Goal: Task Accomplishment & Management: Complete application form

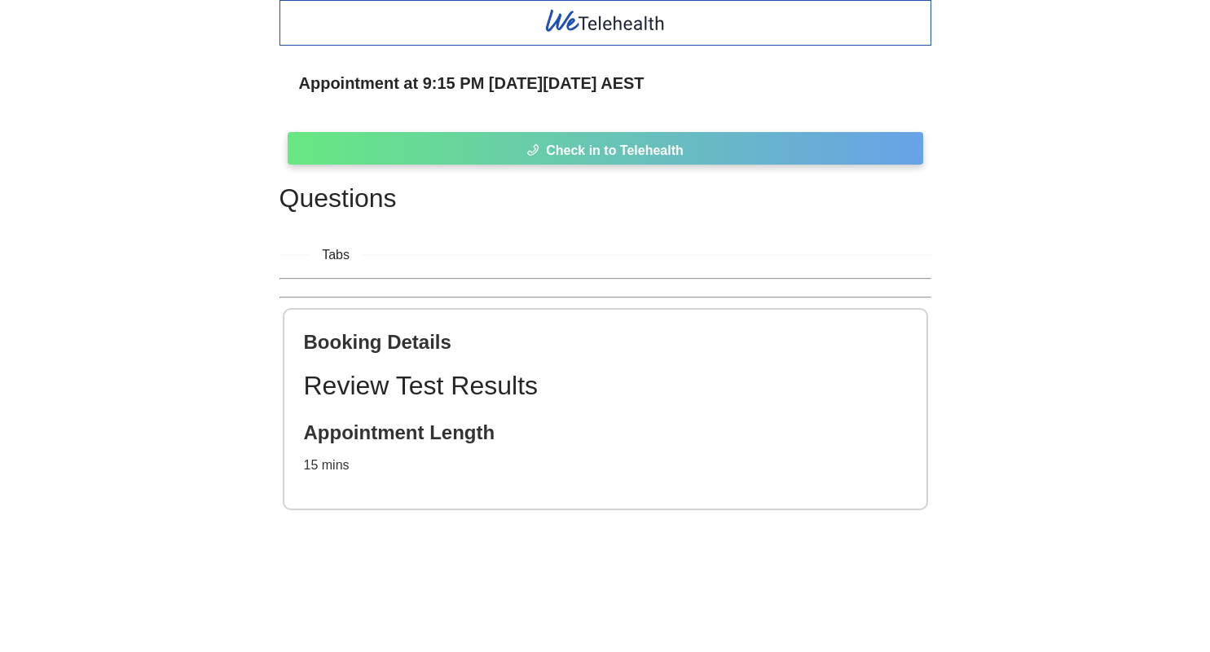
click at [774, 150] on button "Check in to Telehealth" at bounding box center [605, 148] width 635 height 33
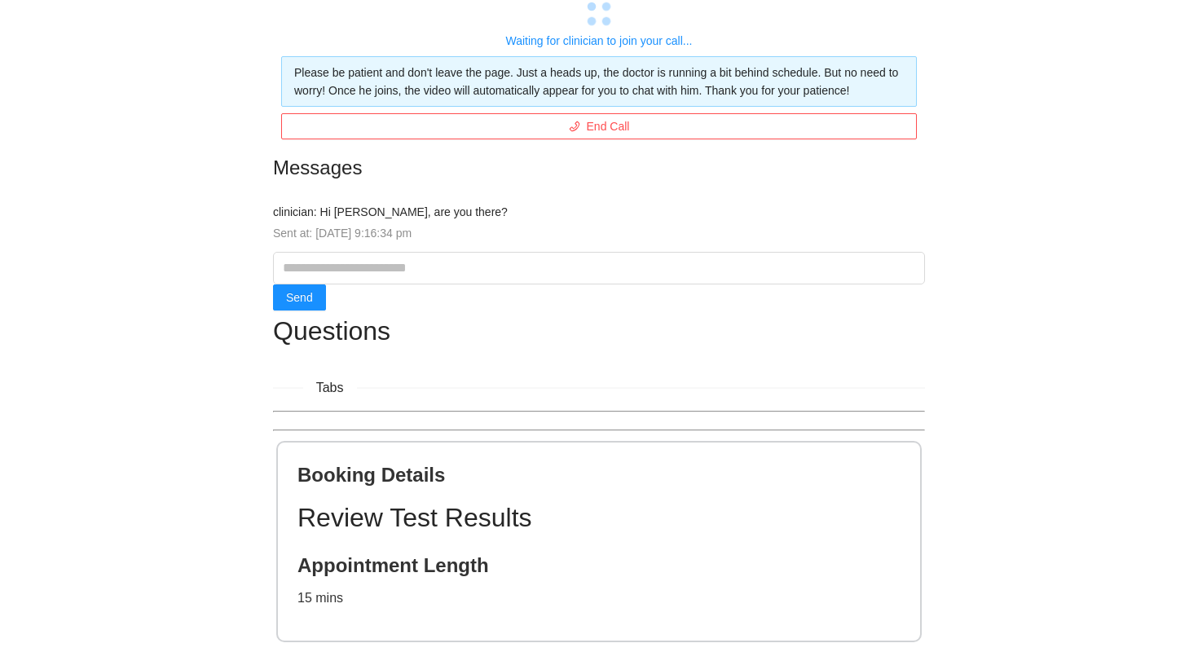
scroll to position [143, 0]
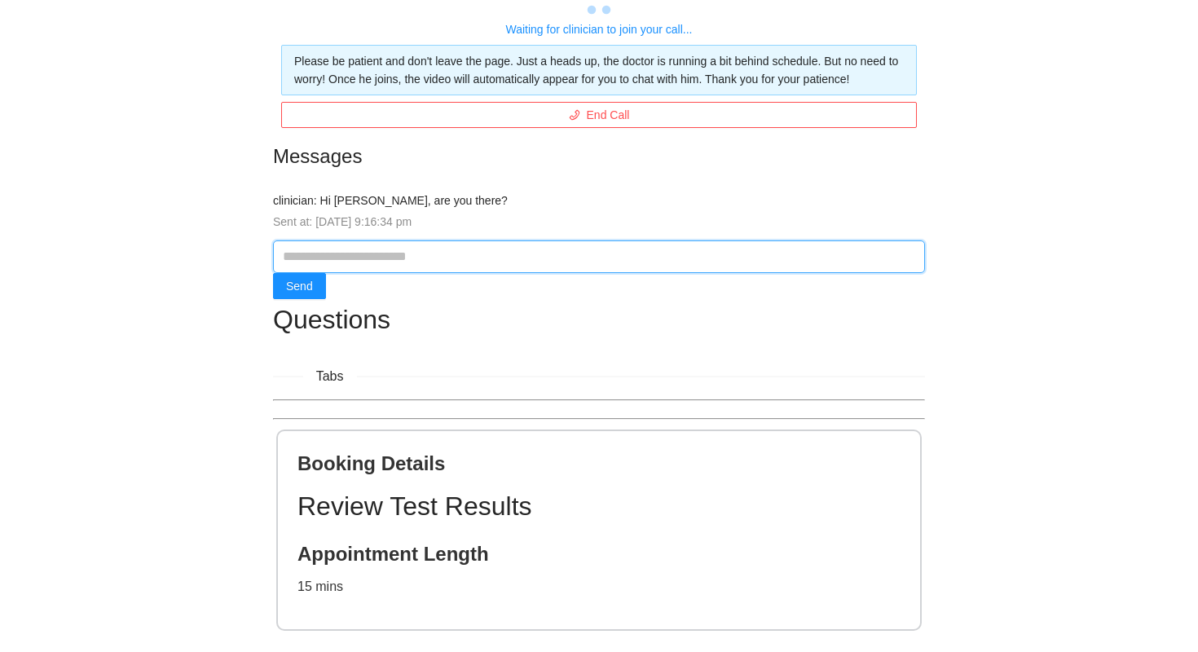
click at [537, 273] on input "text" at bounding box center [599, 256] width 652 height 33
type input "***"
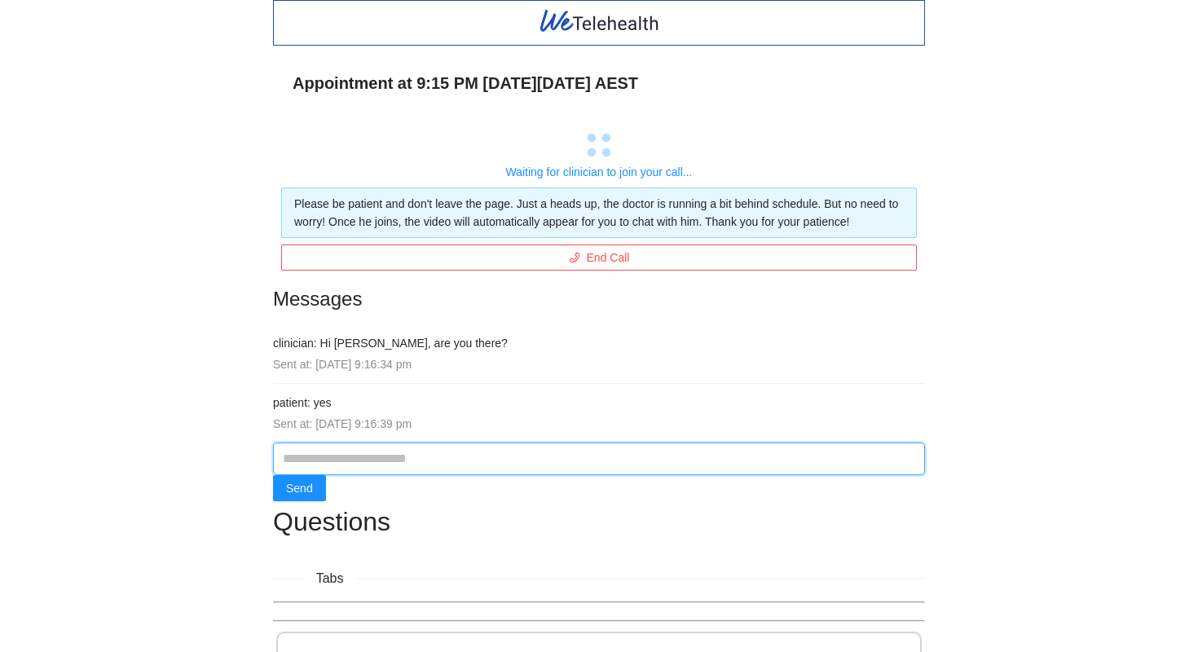
scroll to position [0, 0]
click at [600, 165] on div "Waiting for clinician to join your call..." at bounding box center [598, 172] width 635 height 18
click at [428, 473] on input "text" at bounding box center [599, 458] width 652 height 33
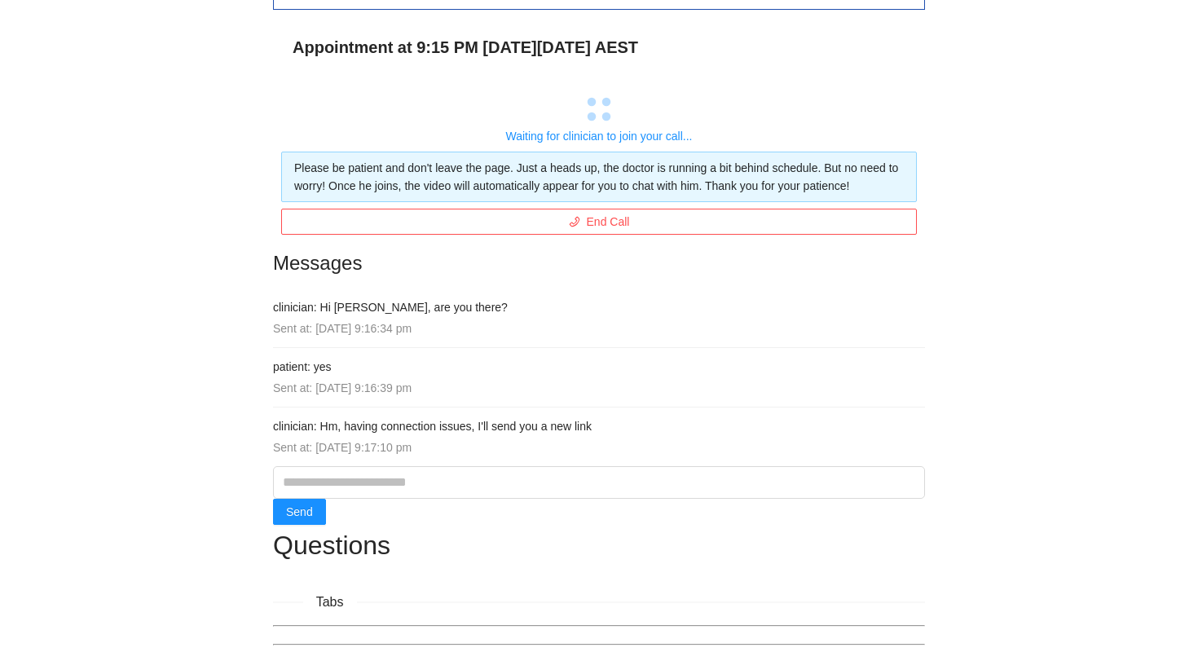
click at [1044, 358] on div "Appointment at 9:15 PM [DATE][DATE] AEST Waiting for clinician to join your cal…" at bounding box center [599, 526] width 1198 height 1124
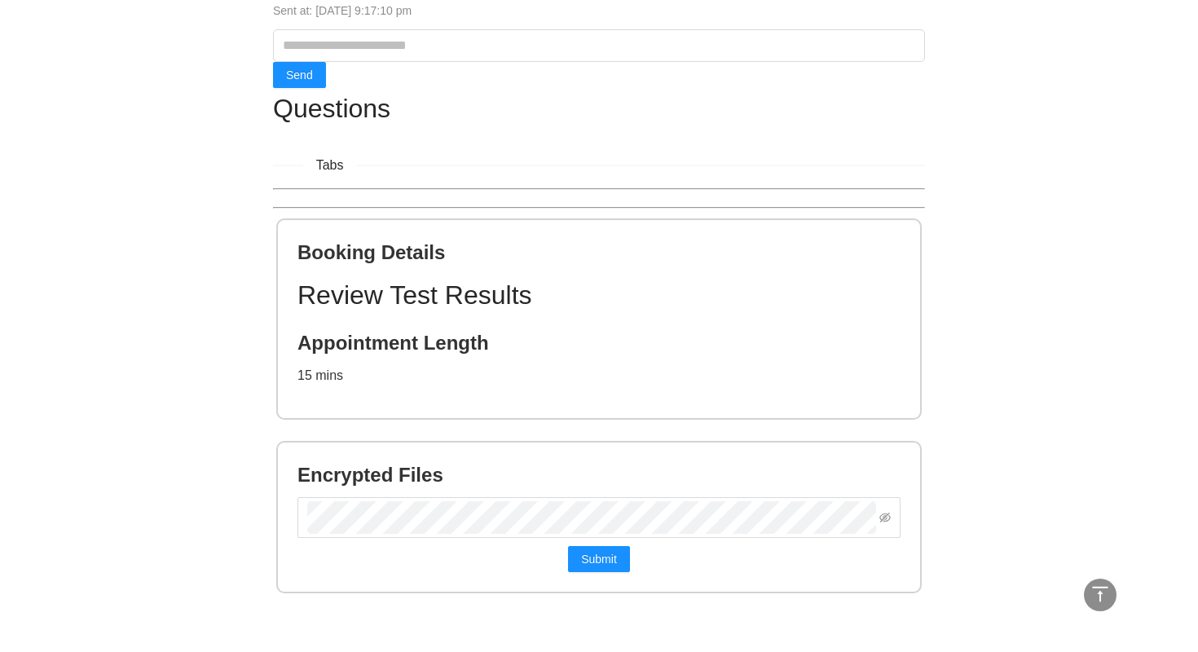
scroll to position [42, 0]
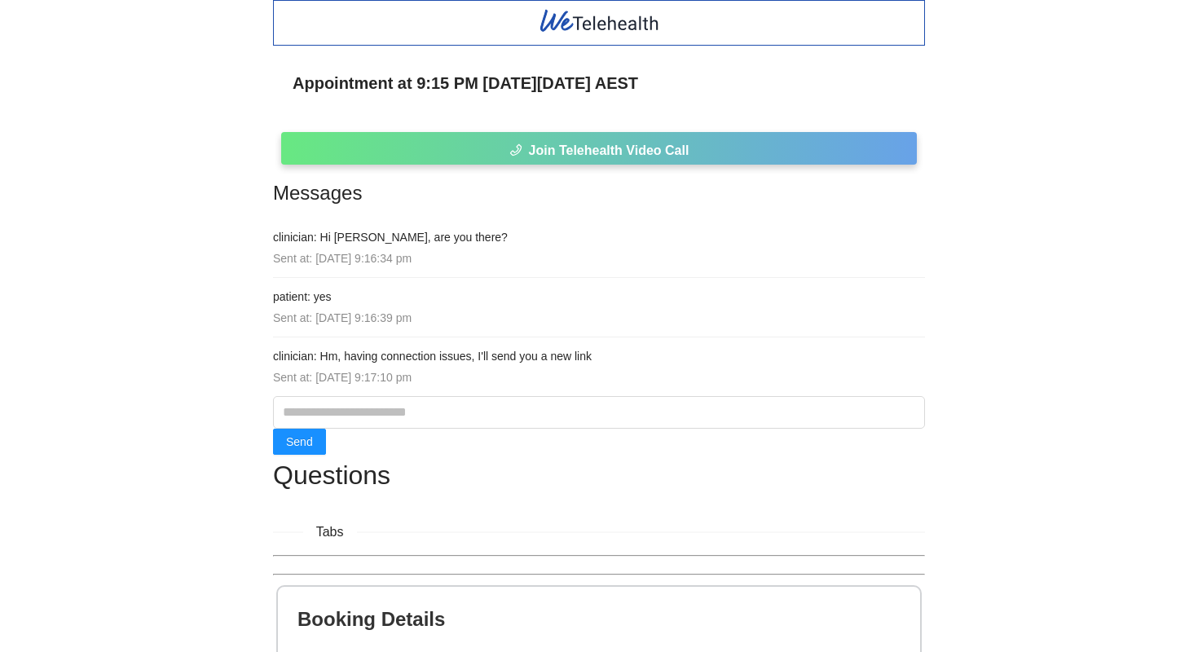
click at [600, 152] on span "Join Telehealth Video Call" at bounding box center [609, 150] width 161 height 20
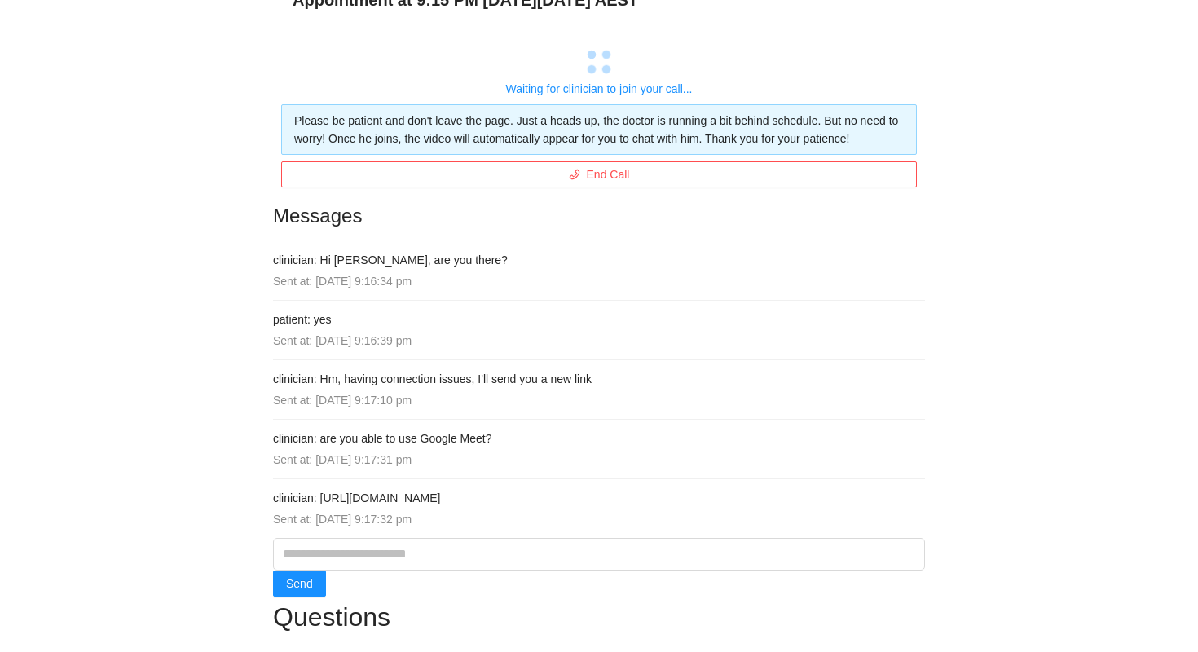
scroll to position [89, 0]
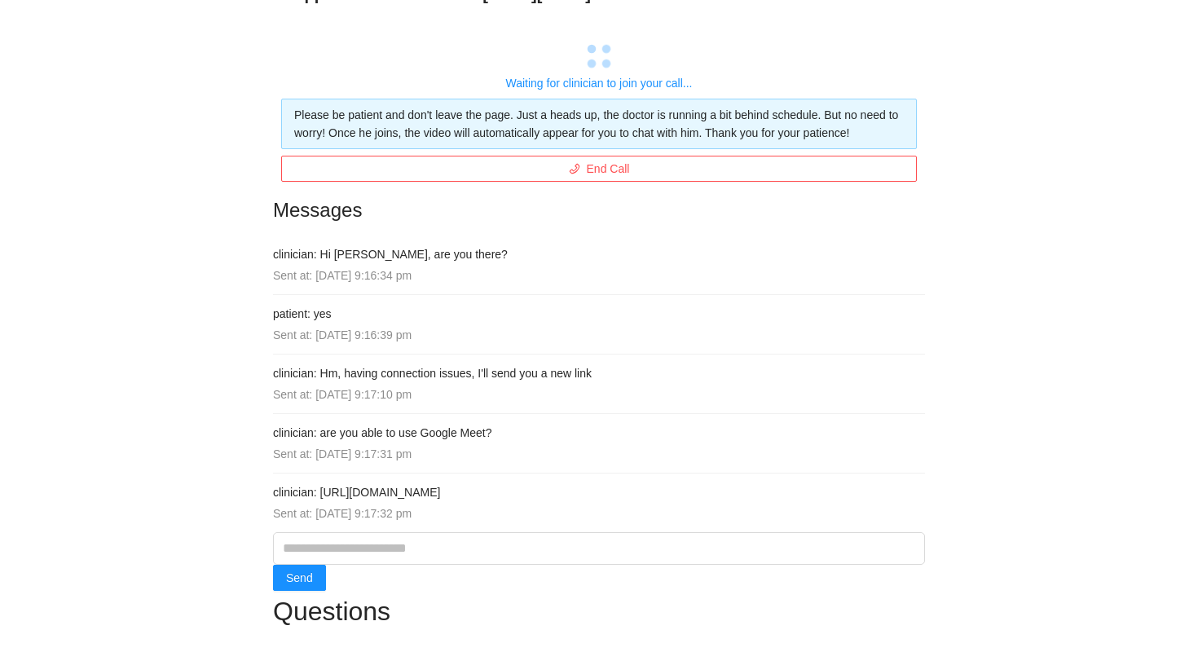
drag, startPoint x: 534, startPoint y: 512, endPoint x: 320, endPoint y: 510, distance: 214.3
click at [320, 501] on h4 "clinician: [URL][DOMAIN_NAME]" at bounding box center [599, 492] width 652 height 18
copy h4 "https://meet.google.com/qge-yovx-xks"
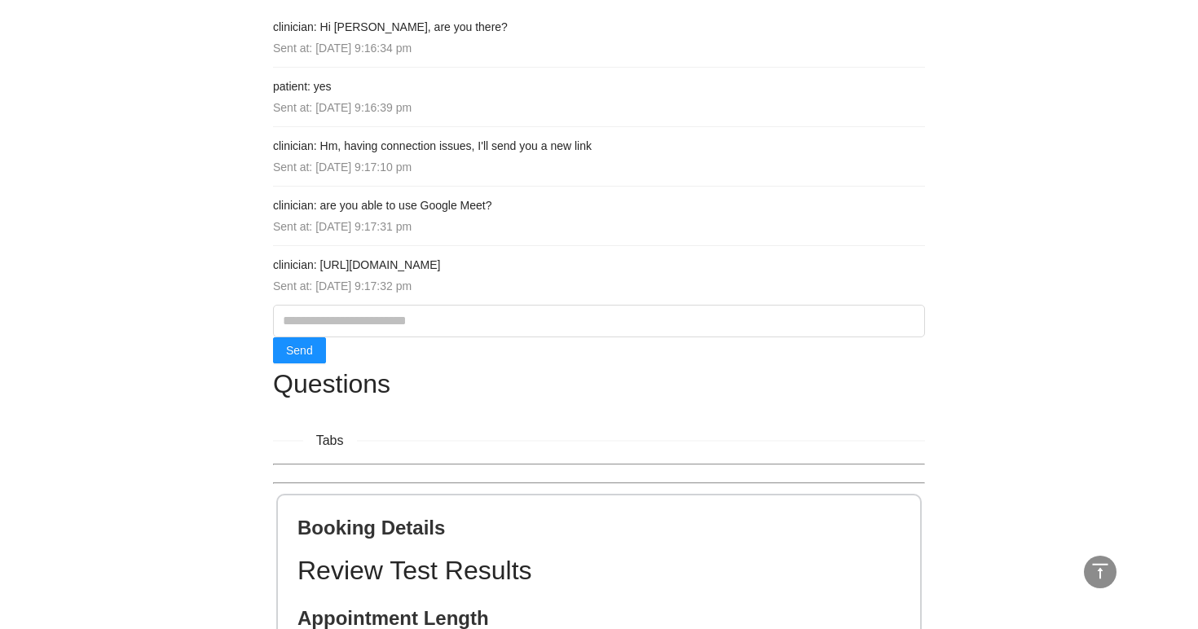
scroll to position [509, 0]
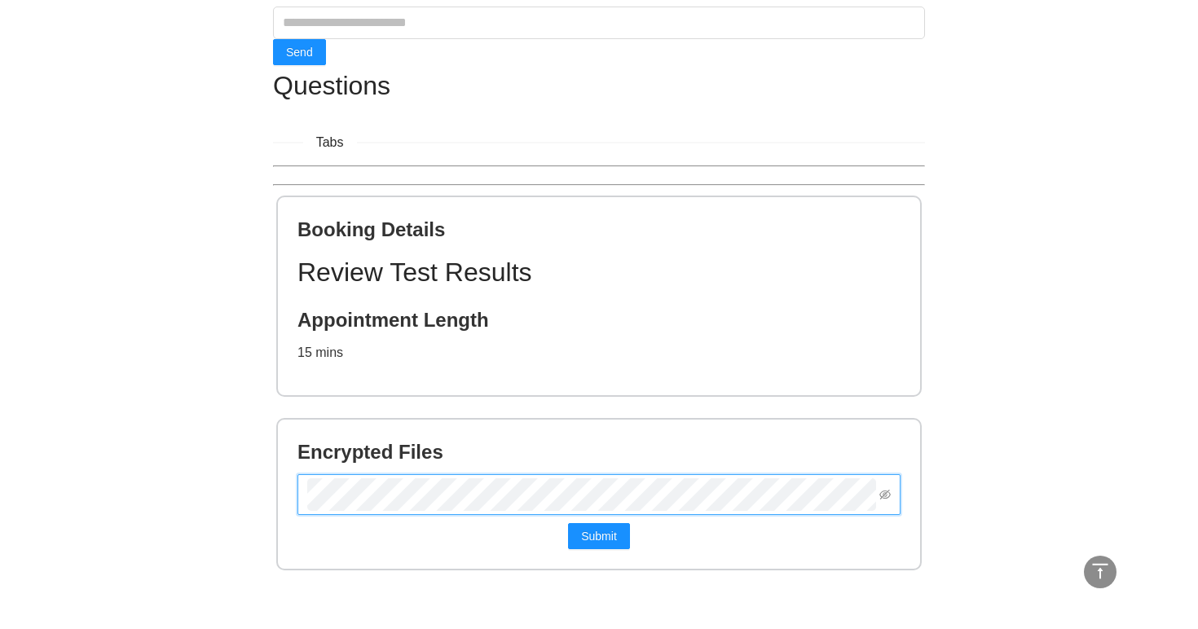
click at [598, 534] on button "Submit" at bounding box center [599, 536] width 62 height 26
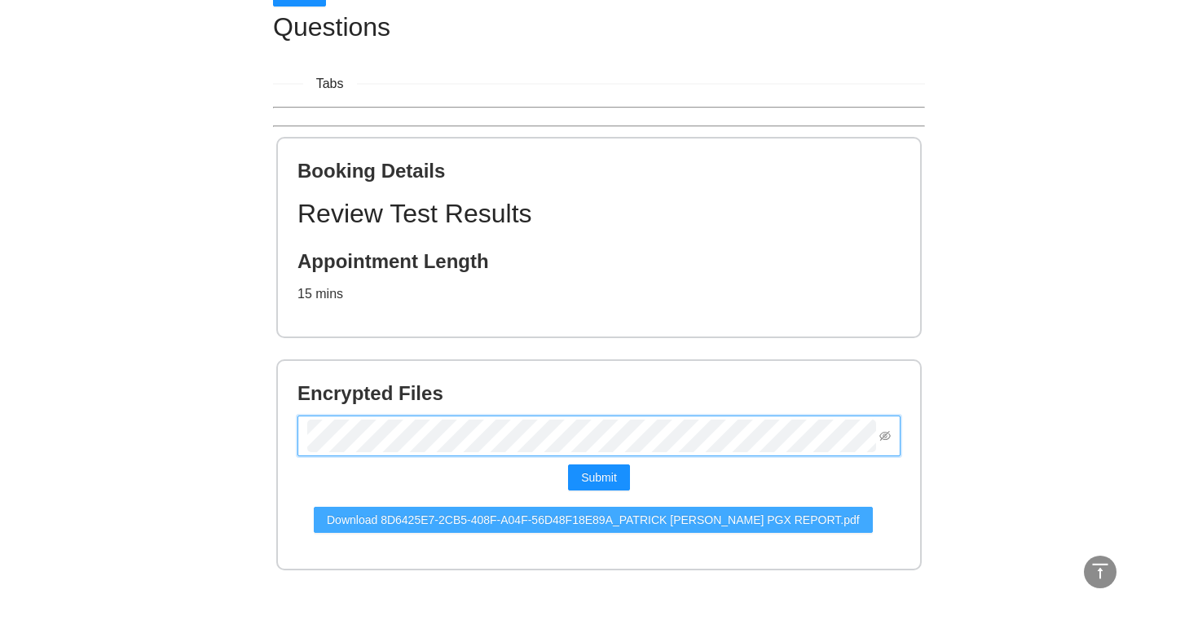
scroll to position [568, 0]
click at [411, 511] on span "Download 8D6425E7-2CB5-408F-A04F-56D48F18E89A_PATRICK [PERSON_NAME] PGX REPORT.…" at bounding box center [593, 520] width 533 height 18
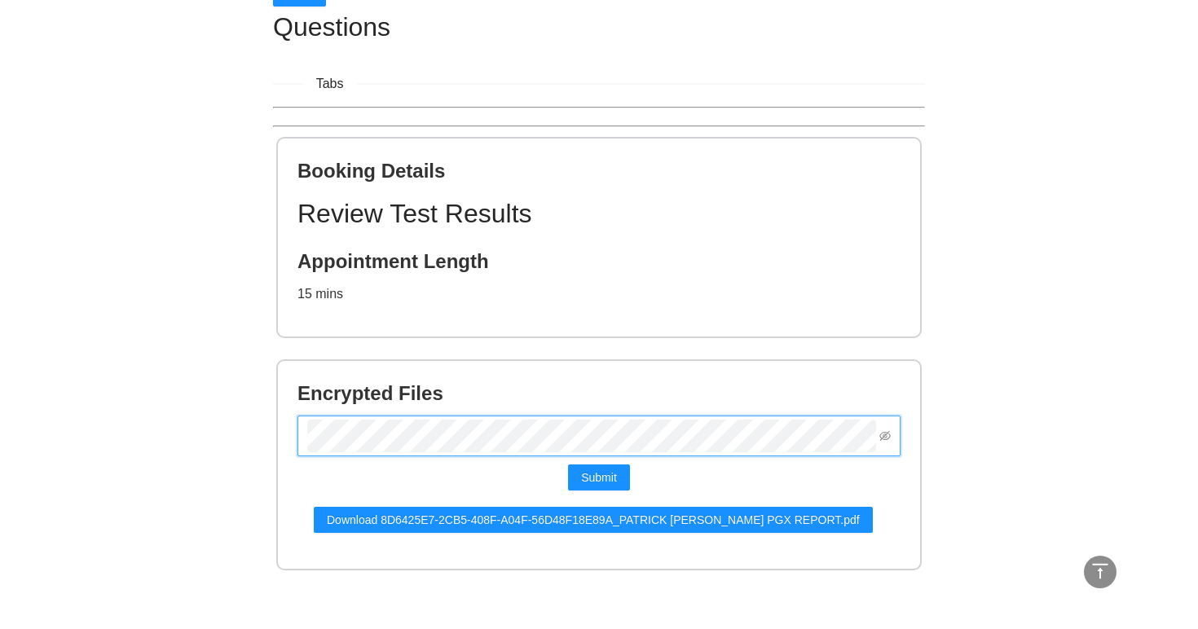
scroll to position [1612, 0]
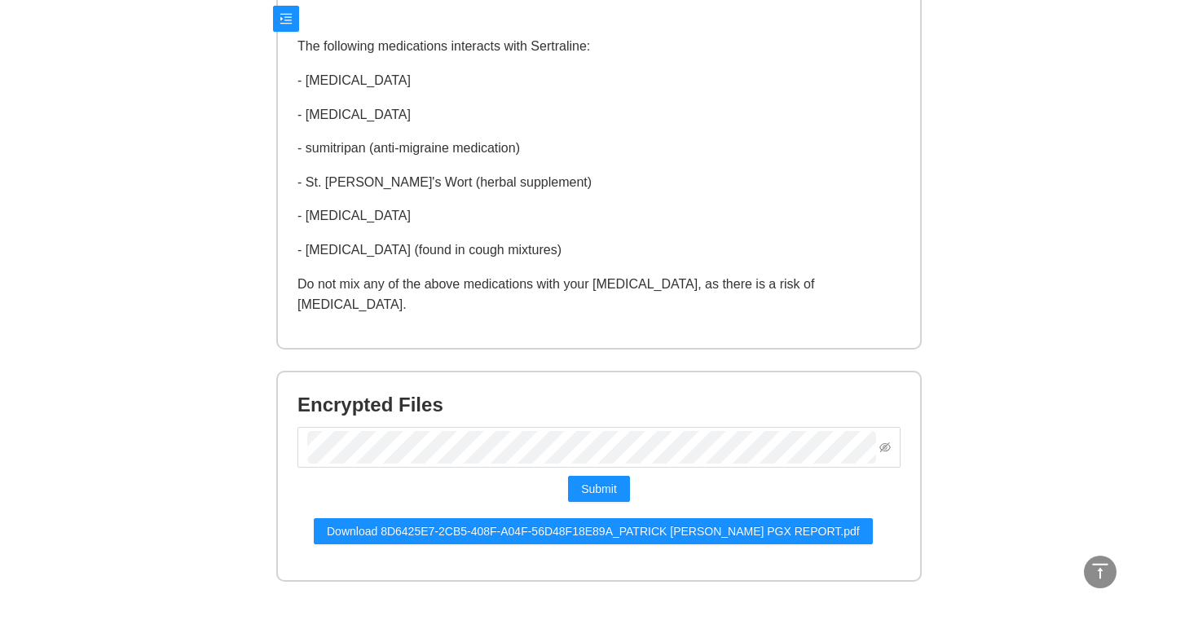
scroll to position [1642, 0]
click at [622, 478] on button "Submit" at bounding box center [599, 490] width 62 height 26
click at [609, 481] on span "Submit" at bounding box center [599, 490] width 36 height 18
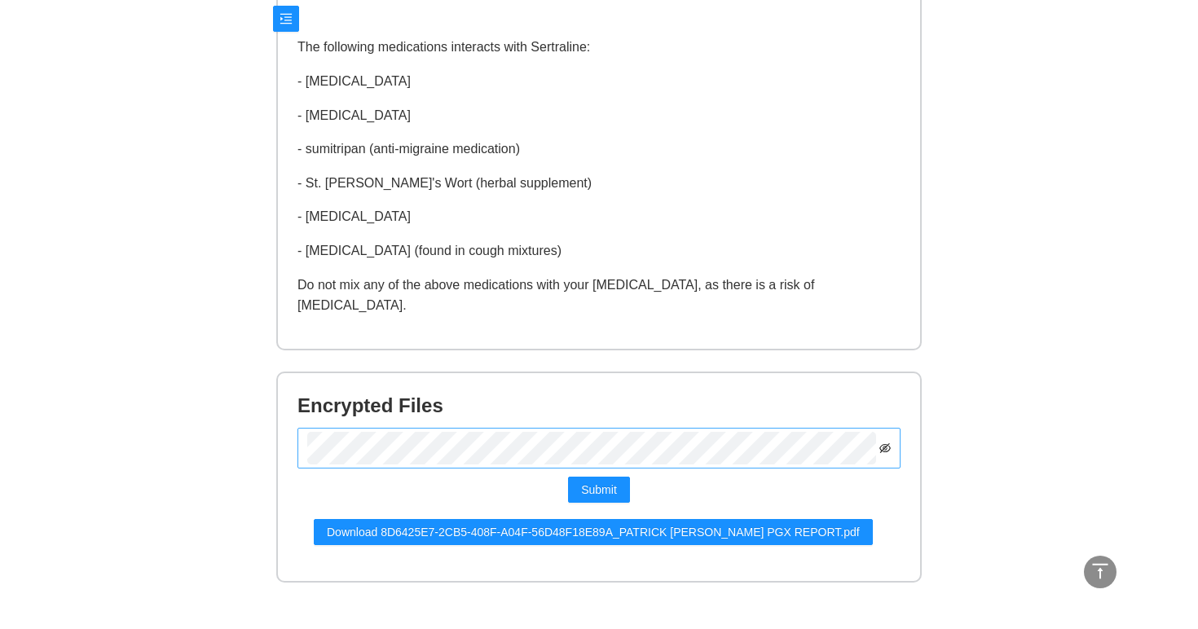
click at [885, 442] on icon "eye-invisible" at bounding box center [884, 447] width 11 height 11
click at [885, 442] on icon "eye" at bounding box center [884, 447] width 11 height 11
click at [598, 477] on button "Submit" at bounding box center [599, 490] width 62 height 26
click at [599, 481] on span "Submit" at bounding box center [599, 490] width 36 height 18
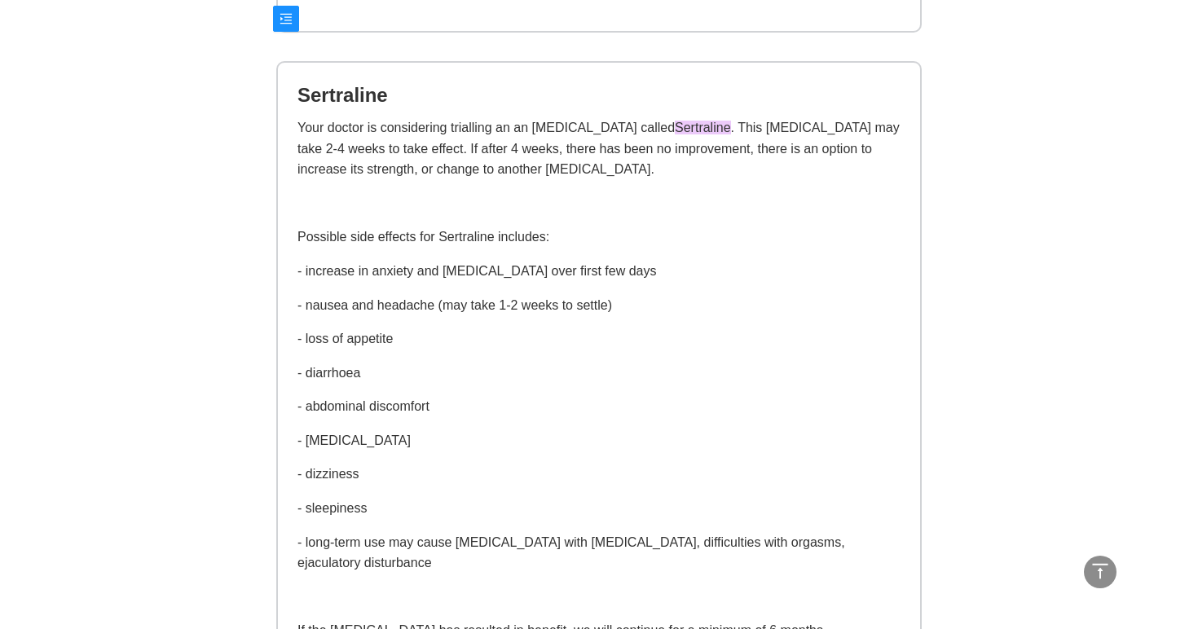
click at [657, 280] on div "Your doctor is considering trialling an an antidepressant called Sertraline . T…" at bounding box center [598, 586] width 603 height 939
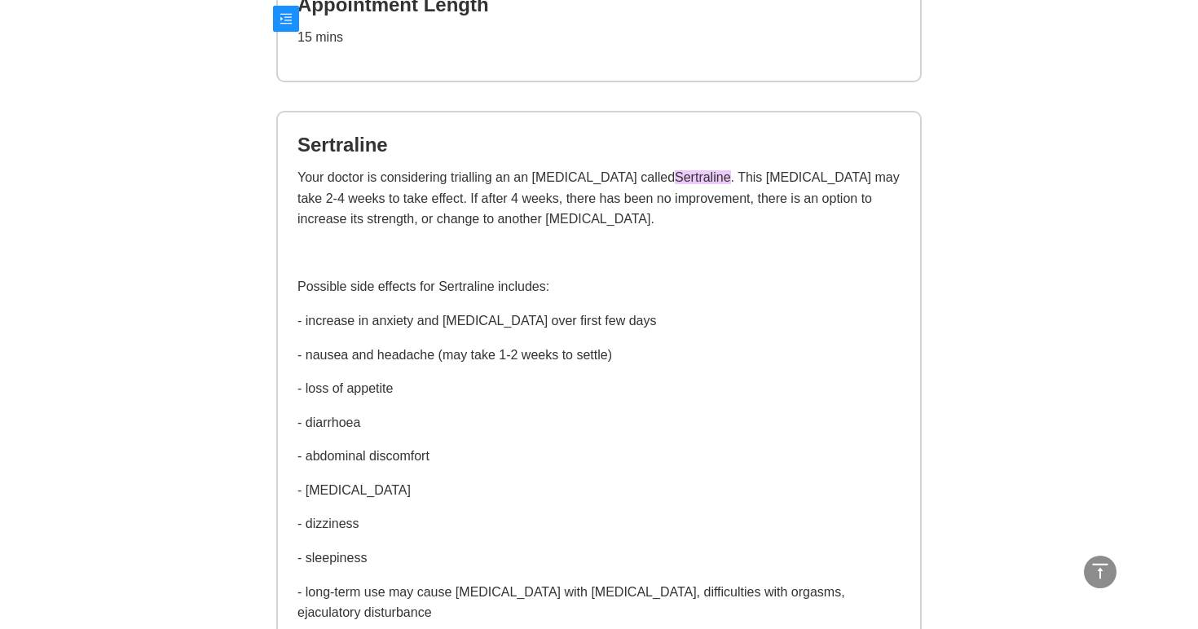
click at [611, 272] on div "Your doctor is considering trialling an an antidepressant called Sertraline . T…" at bounding box center [598, 636] width 603 height 939
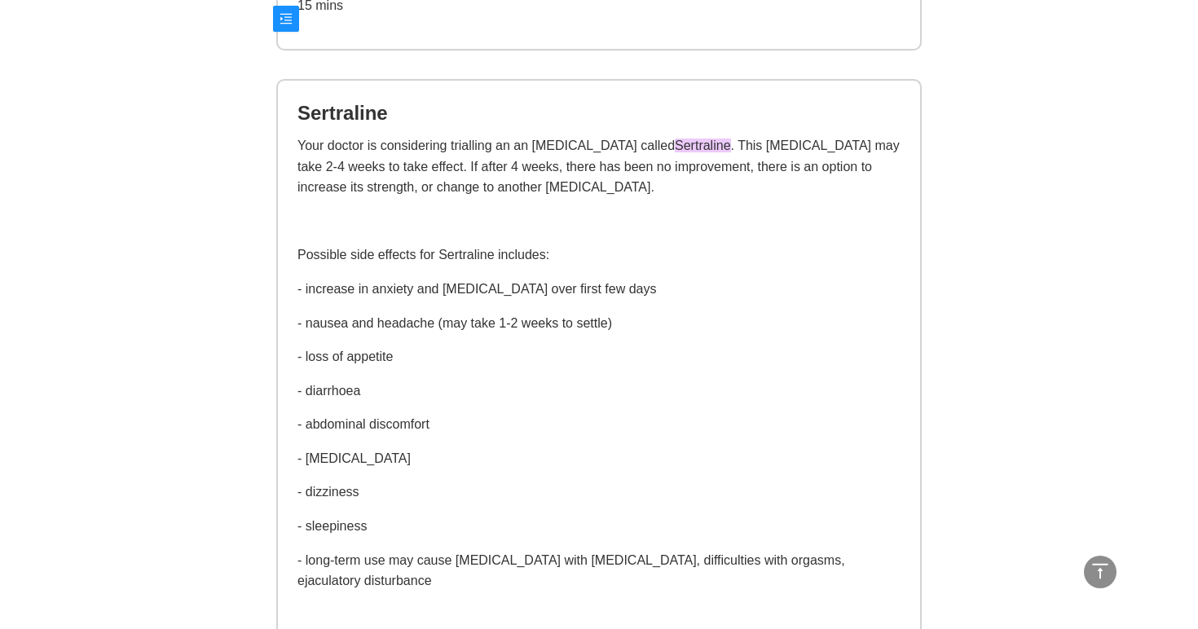
click at [635, 181] on p "Your doctor is considering trialling an an antidepressant called Sertraline . T…" at bounding box center [598, 166] width 603 height 63
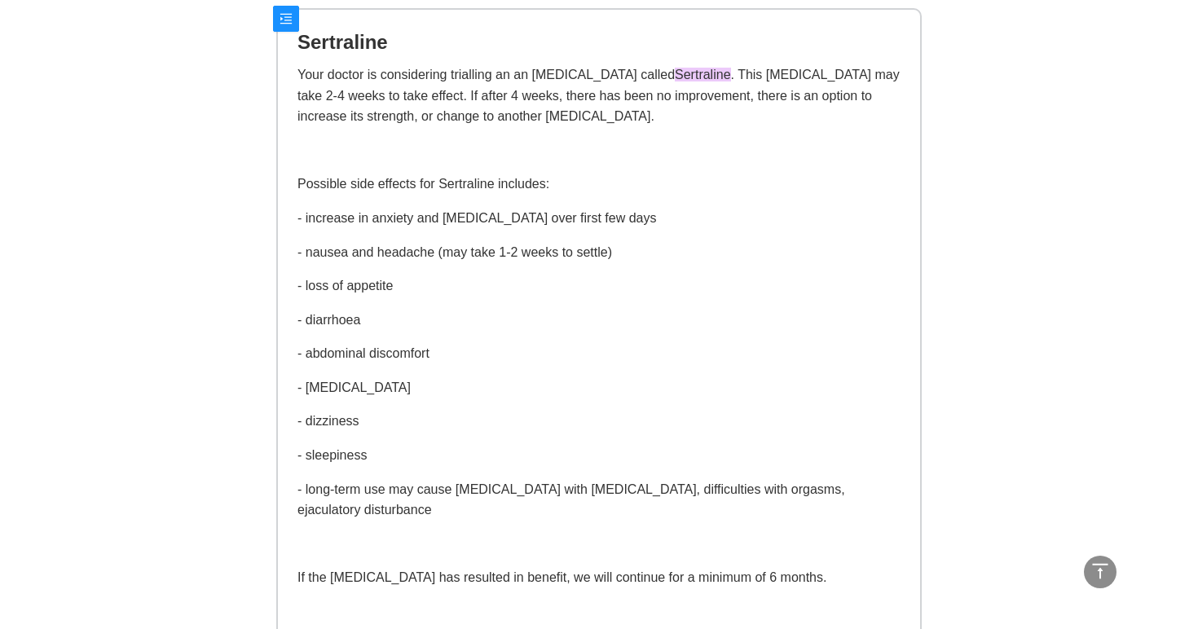
scroll to position [957, 0]
click at [542, 274] on p "- loss of appetite" at bounding box center [598, 284] width 603 height 21
click at [499, 288] on p "- loss of appetite" at bounding box center [598, 284] width 603 height 21
click at [473, 367] on div "Your doctor is considering trialling an an antidepressant called Sertraline . T…" at bounding box center [598, 532] width 603 height 939
click at [451, 497] on p "- long-term use may cause sexual dysfunction with decreased libido, difficultie…" at bounding box center [598, 498] width 603 height 42
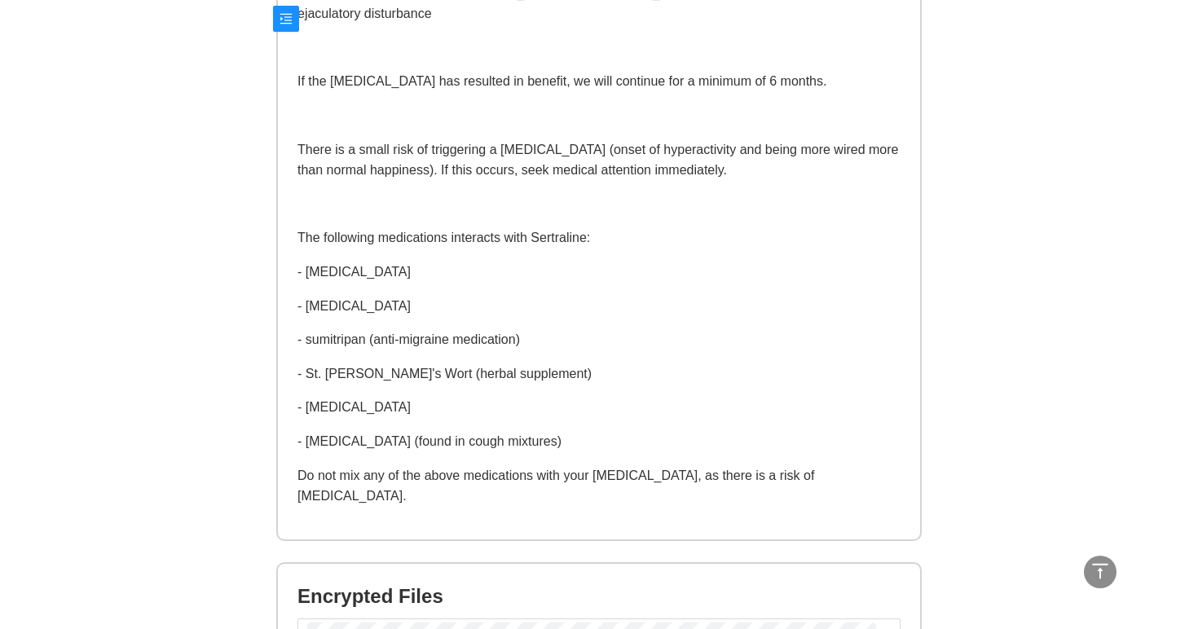
scroll to position [1477, 0]
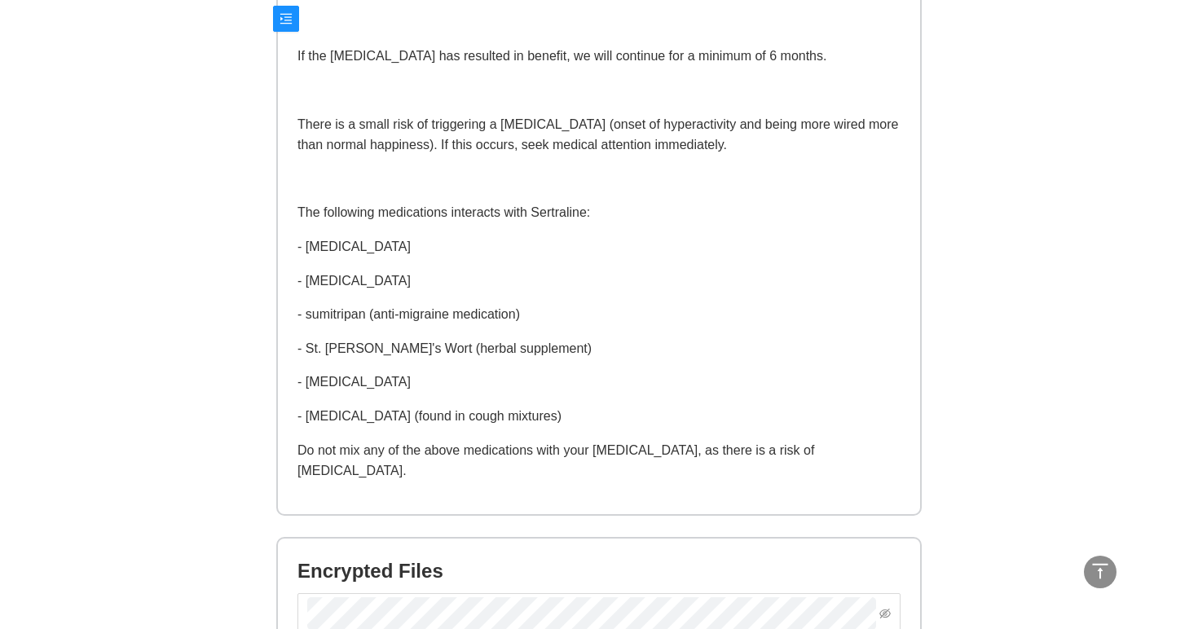
click at [676, 440] on p "Do not mix any of the above medications with your antidepressant, as there is a…" at bounding box center [598, 461] width 603 height 42
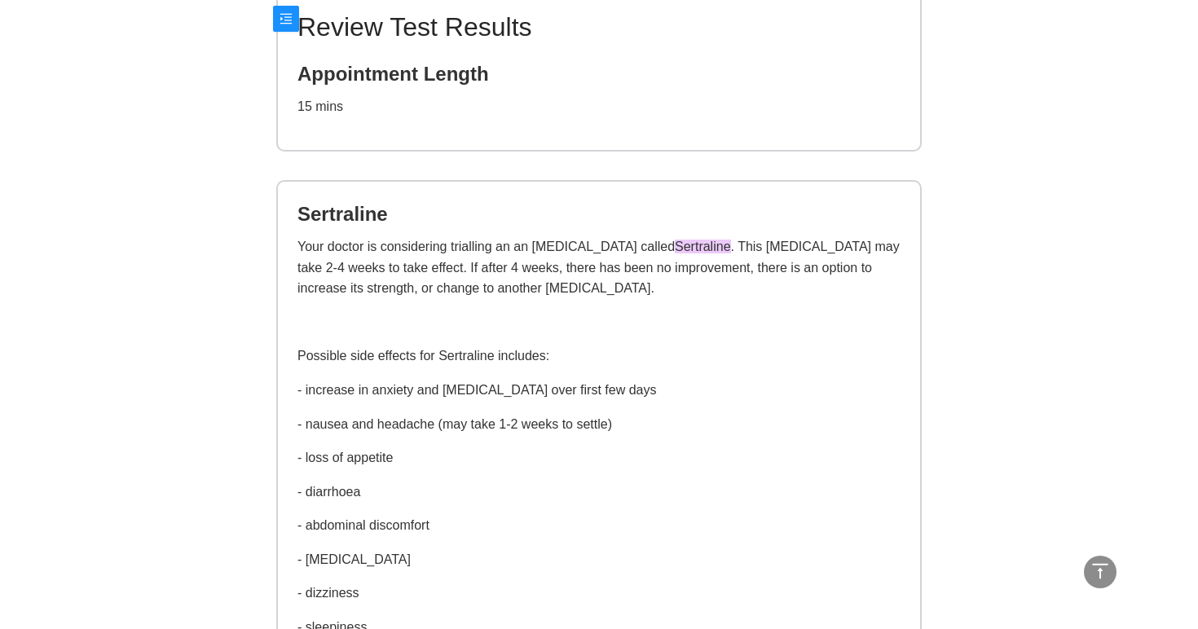
scroll to position [784, 0]
click at [624, 447] on p "- loss of appetite" at bounding box center [598, 457] width 603 height 21
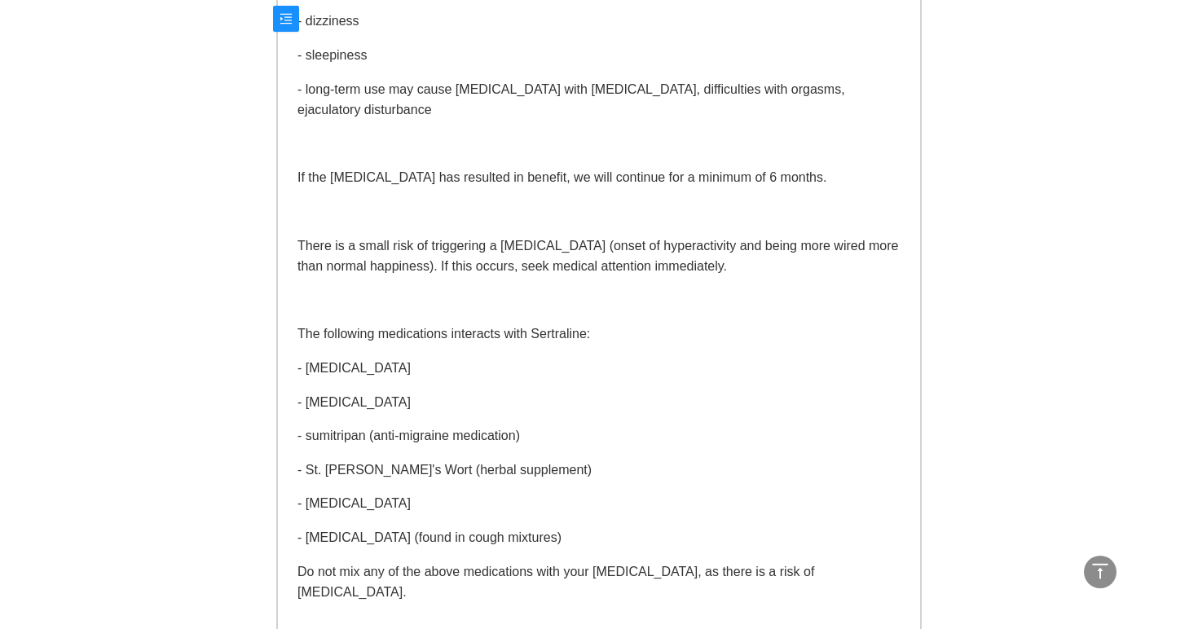
scroll to position [1373, 0]
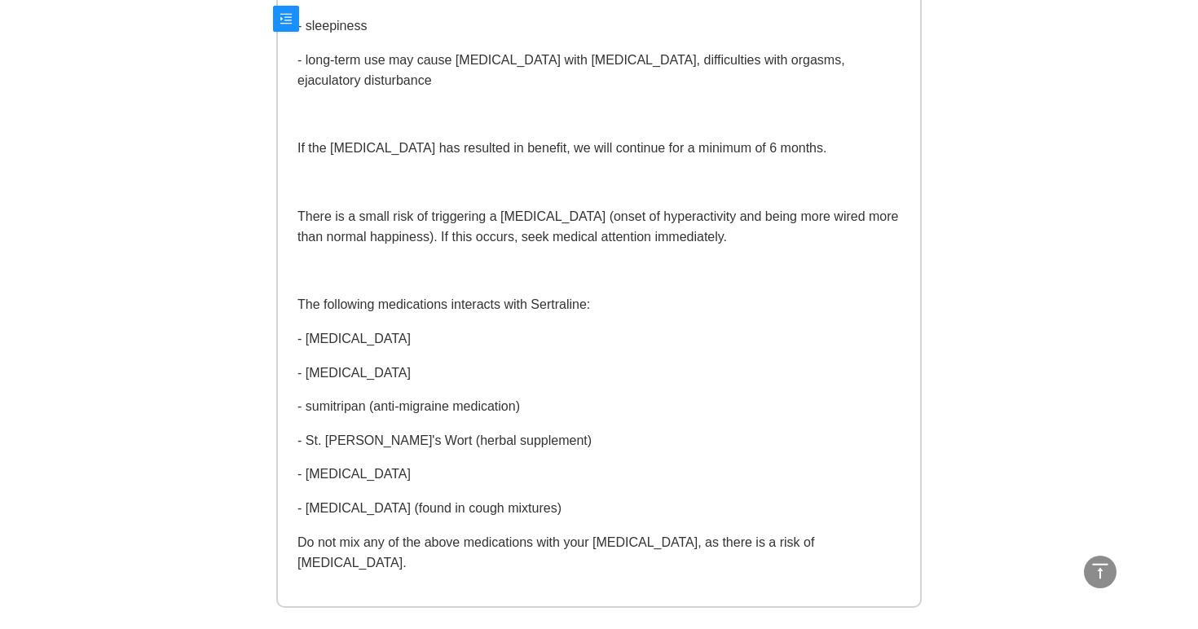
click at [582, 397] on p "- sumitripan (anti-migraine medication)" at bounding box center [598, 406] width 603 height 21
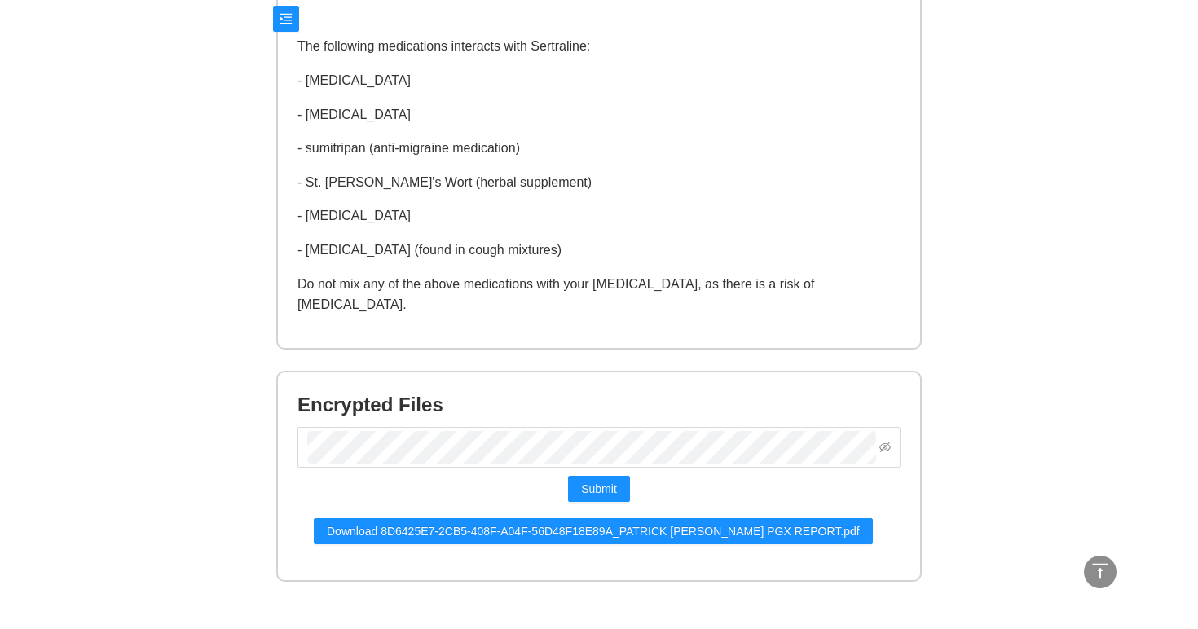
scroll to position [1642, 0]
click at [924, 499] on div "Encrypted Files Submit Download 8D6425E7-2CB5-408F-A04F-56D48F18E89A_PATRICK BR…" at bounding box center [599, 486] width 652 height 229
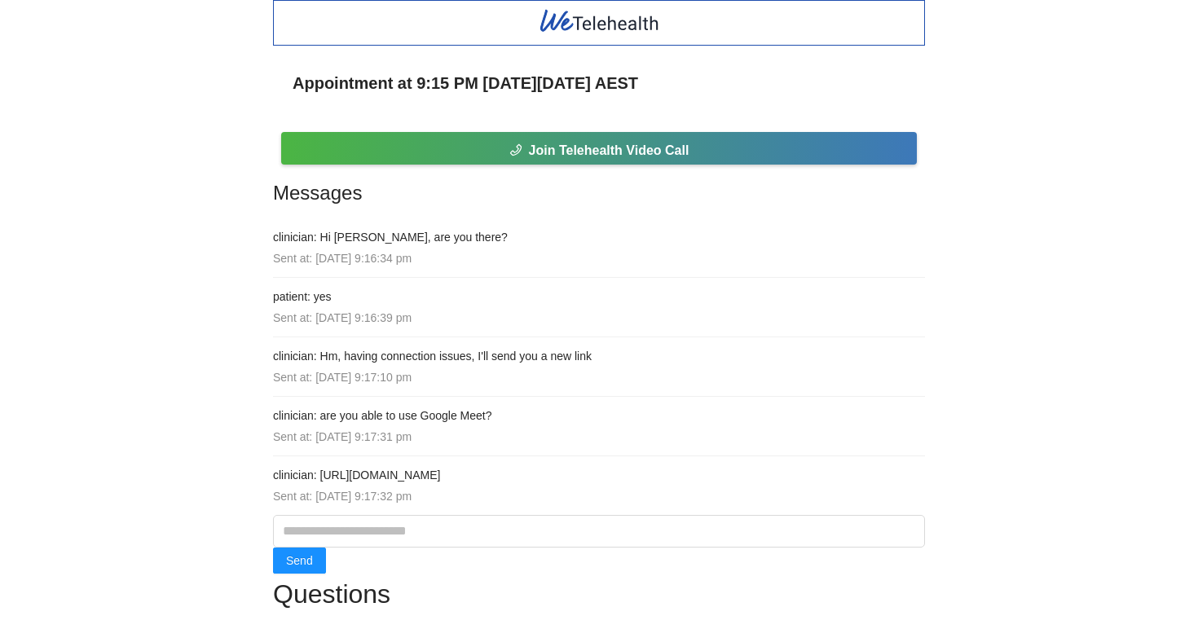
scroll to position [0, 0]
